Goal: Complete application form: Complete application form

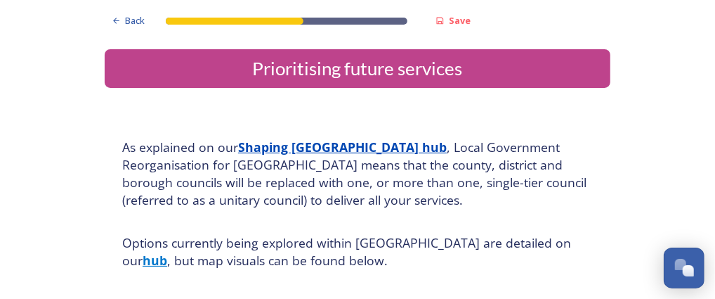
scroll to position [1974, 0]
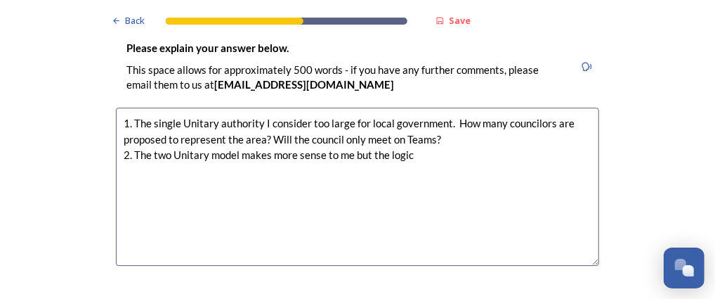
scroll to position [2098, 0]
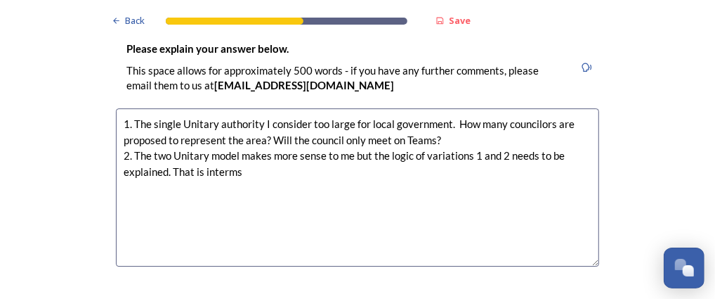
click at [208, 131] on textarea "1. The single Unitary authority I consider too large for local government. How …" at bounding box center [358, 187] width 484 height 158
click at [245, 131] on textarea "1. The single Unitary authority I consider too large for local government. How …" at bounding box center [358, 187] width 484 height 158
click at [299, 131] on textarea "1. The single Unitary authority I consider too large for local government. How …" at bounding box center [358, 187] width 484 height 158
click at [260, 134] on textarea "1. The single Unitary authority I consider too large for local government. How …" at bounding box center [358, 187] width 484 height 158
click at [339, 134] on textarea "1. The single Unitary authority I consider too large for local government. How …" at bounding box center [358, 187] width 484 height 158
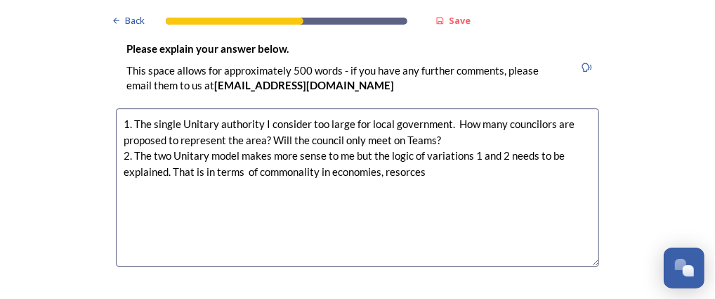
click at [389, 134] on textarea "1. The single Unitary authority I consider too large for local government. How …" at bounding box center [358, 187] width 484 height 158
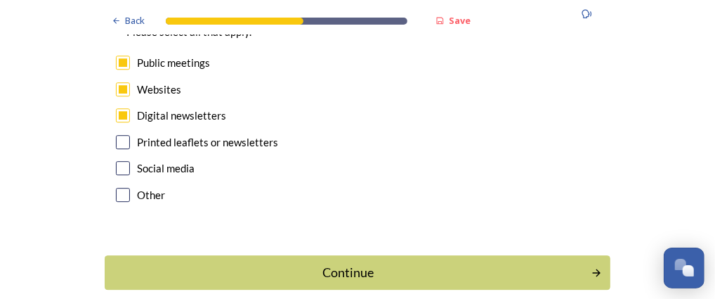
scroll to position [4469, 0]
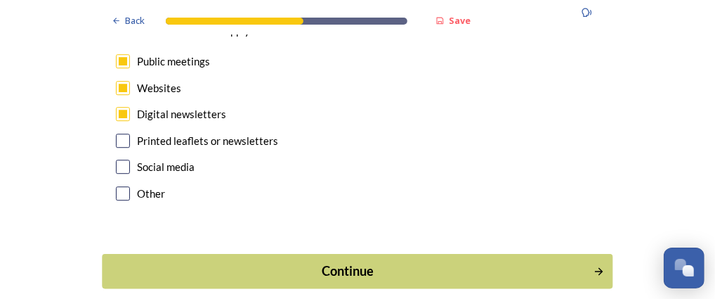
type textarea "1. The single Unitary authority I consider too large for local government. How …"
click at [328, 261] on div "Continue" at bounding box center [348, 270] width 476 height 19
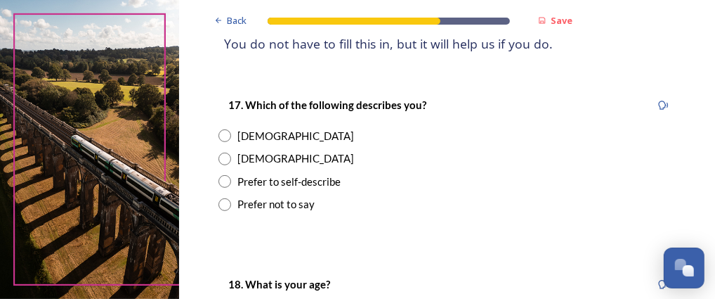
scroll to position [225, 0]
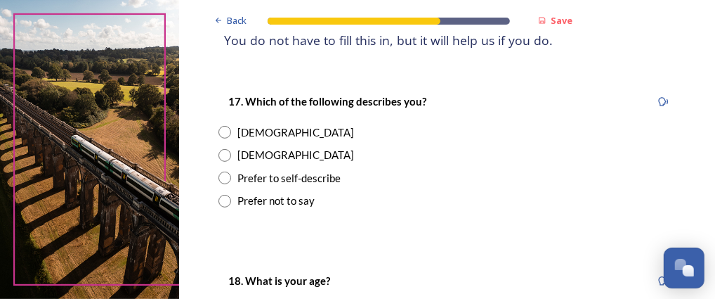
click at [222, 155] on input "radio" at bounding box center [225, 155] width 13 height 13
radio input "true"
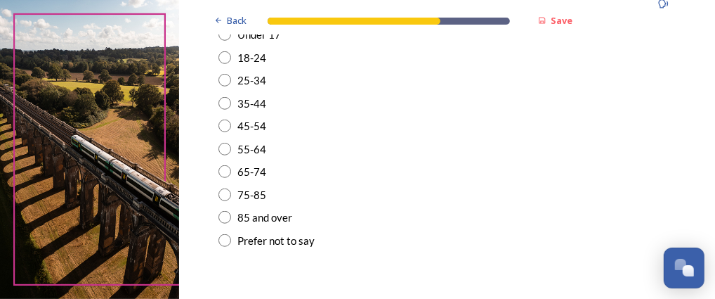
scroll to position [503, 0]
click at [226, 215] on input "radio" at bounding box center [225, 216] width 13 height 13
radio input "true"
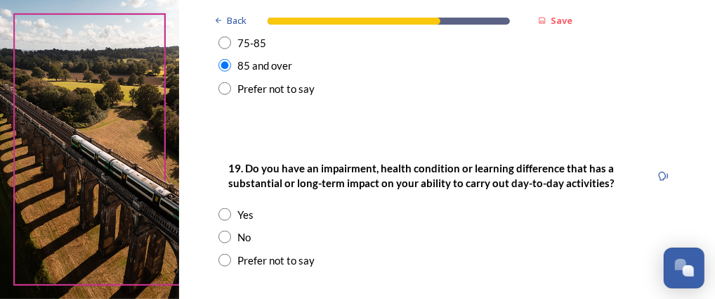
scroll to position [654, 0]
click at [224, 236] on input "radio" at bounding box center [225, 236] width 13 height 13
radio input "true"
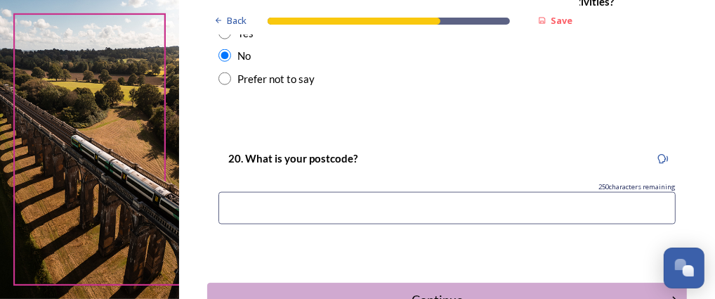
scroll to position [838, 0]
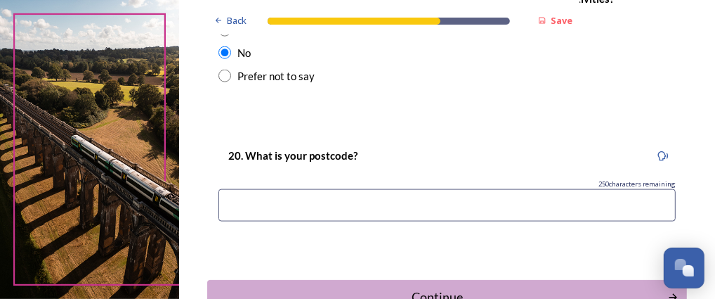
click at [240, 199] on input at bounding box center [448, 205] width 458 height 32
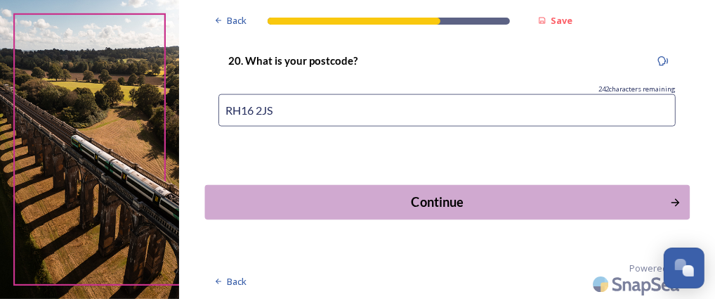
type input "RH16 2JS"
click at [430, 203] on div "Continue" at bounding box center [437, 202] width 451 height 19
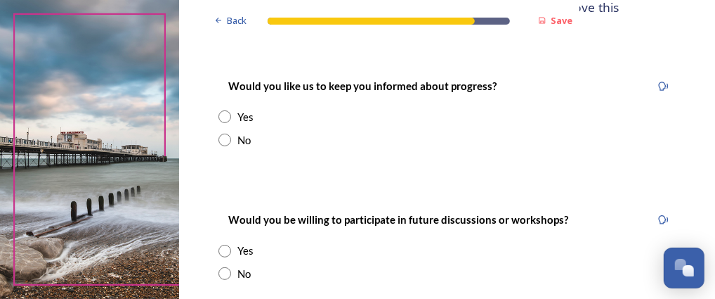
scroll to position [205, 0]
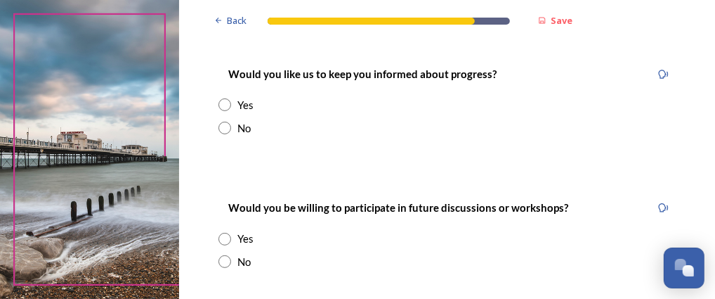
click at [221, 104] on input "radio" at bounding box center [225, 104] width 13 height 13
radio input "true"
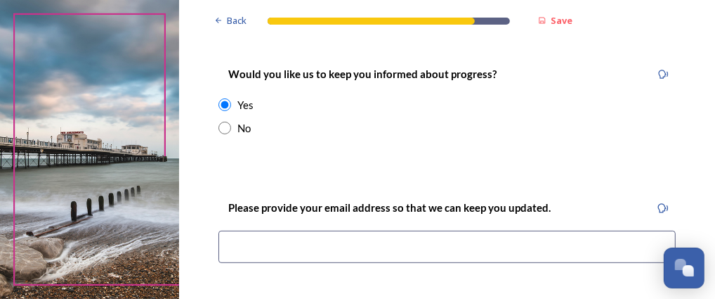
click at [254, 250] on input at bounding box center [448, 247] width 458 height 32
type input "[EMAIL_ADDRESS][PERSON_NAME][DOMAIN_NAME]"
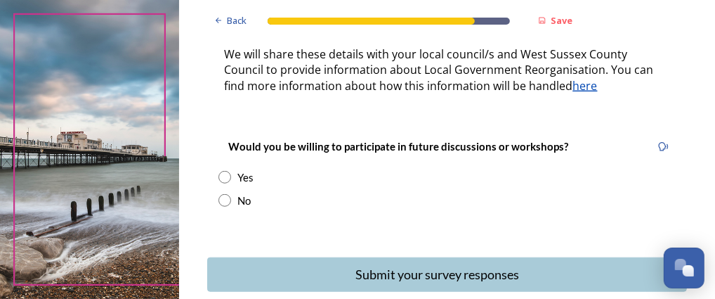
scroll to position [515, 0]
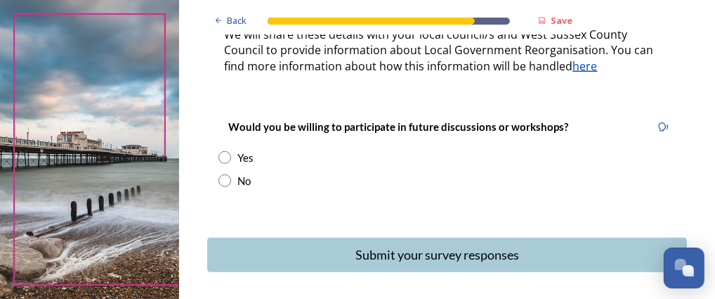
click at [225, 179] on input "radio" at bounding box center [225, 180] width 13 height 13
radio input "true"
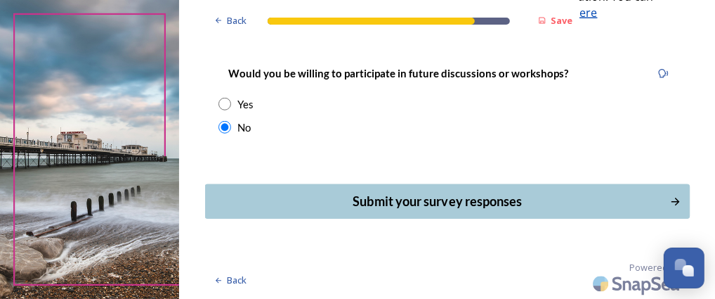
click at [344, 200] on div "Submit your survey responses" at bounding box center [437, 201] width 451 height 19
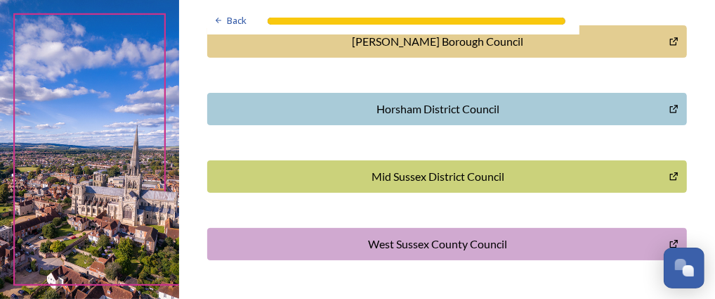
scroll to position [563, 0]
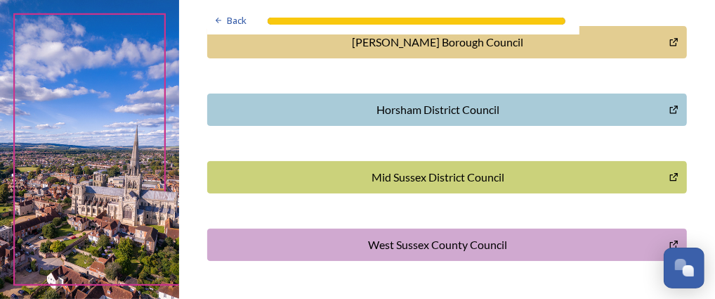
click at [419, 179] on div "Mid Sussex District Council" at bounding box center [438, 177] width 447 height 17
